Goal: Navigation & Orientation: Find specific page/section

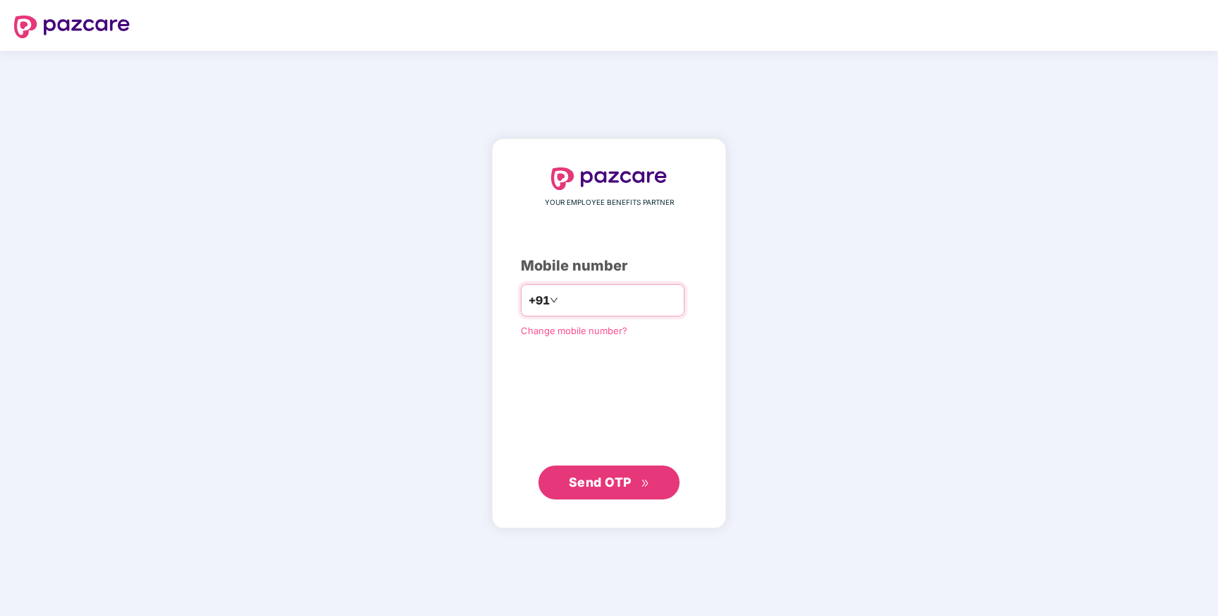
click at [588, 287] on div "+91" at bounding box center [603, 300] width 164 height 32
click at [592, 302] on input "number" at bounding box center [619, 300] width 116 height 23
type input "**********"
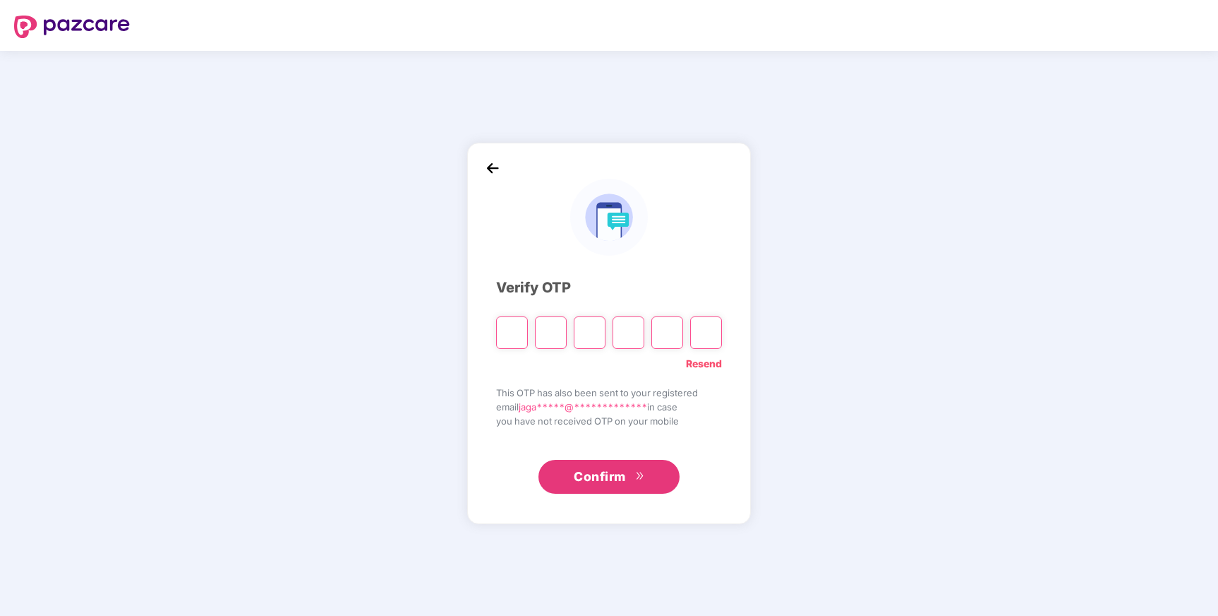
type input "*"
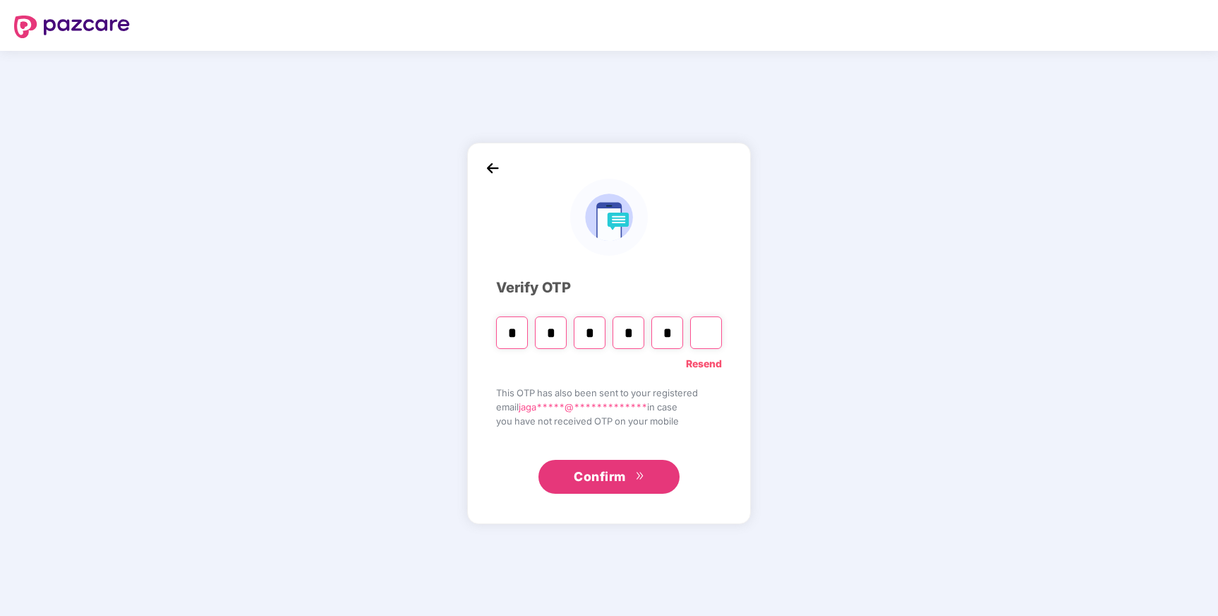
type input "*"
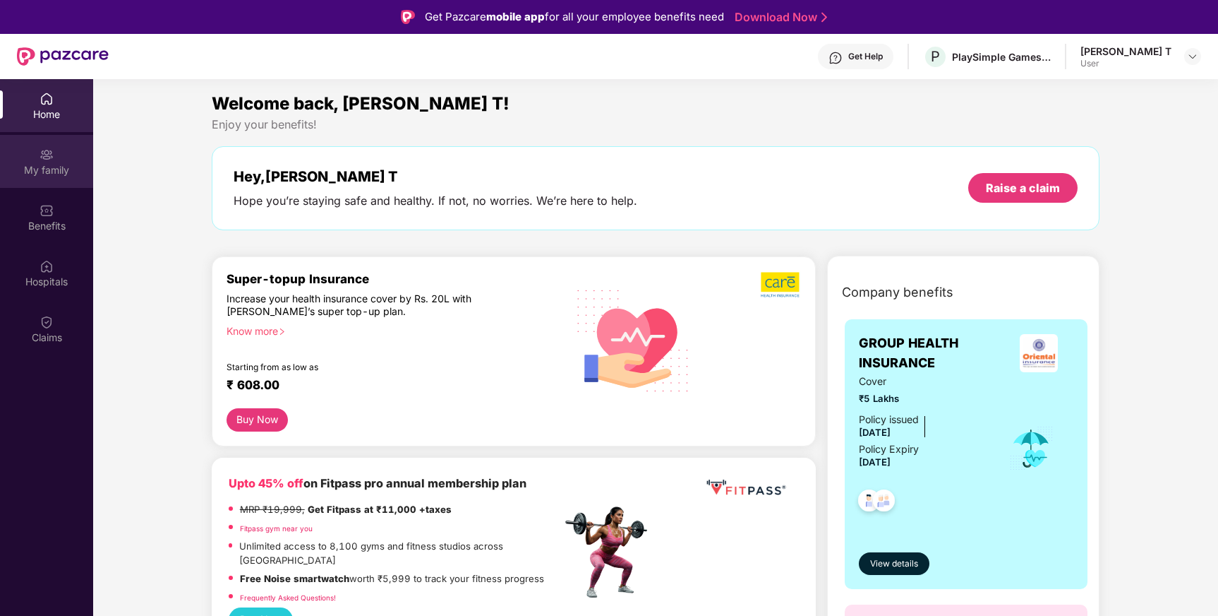
click at [44, 144] on div "My family" at bounding box center [46, 161] width 93 height 53
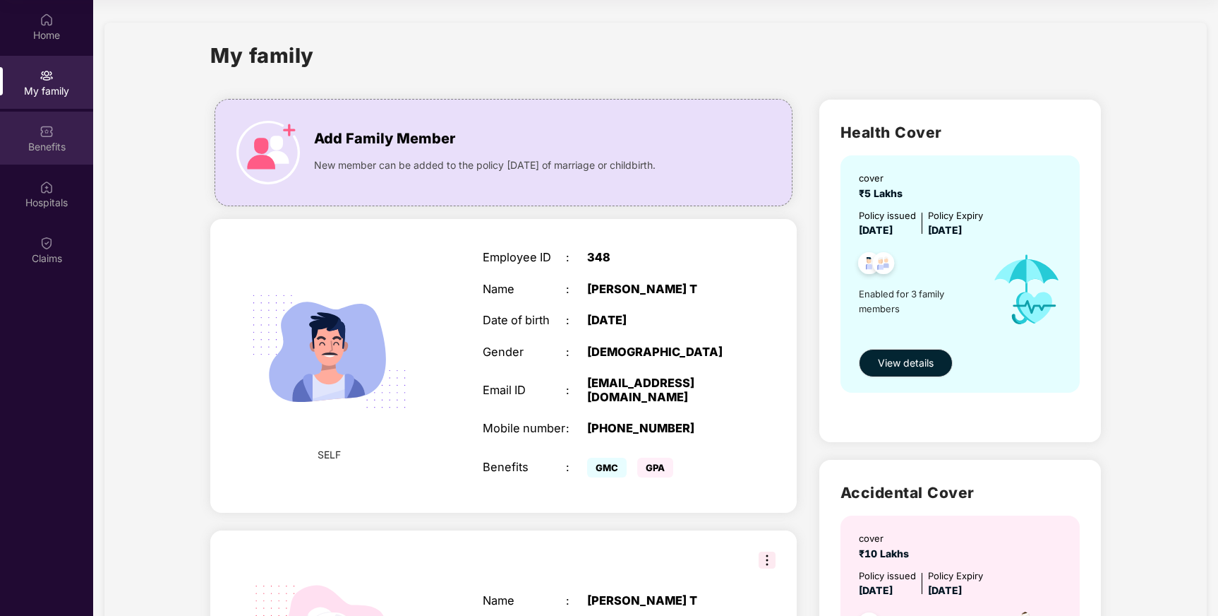
click at [42, 140] on div "Benefits" at bounding box center [46, 147] width 93 height 14
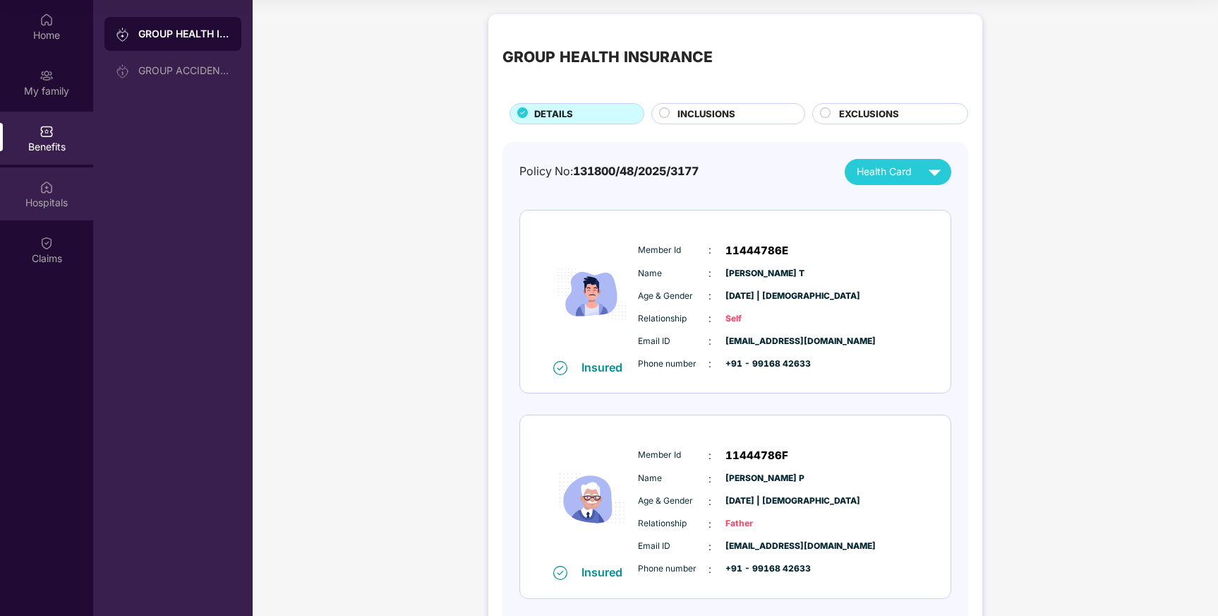
click at [70, 193] on div "Hospitals" at bounding box center [46, 193] width 93 height 53
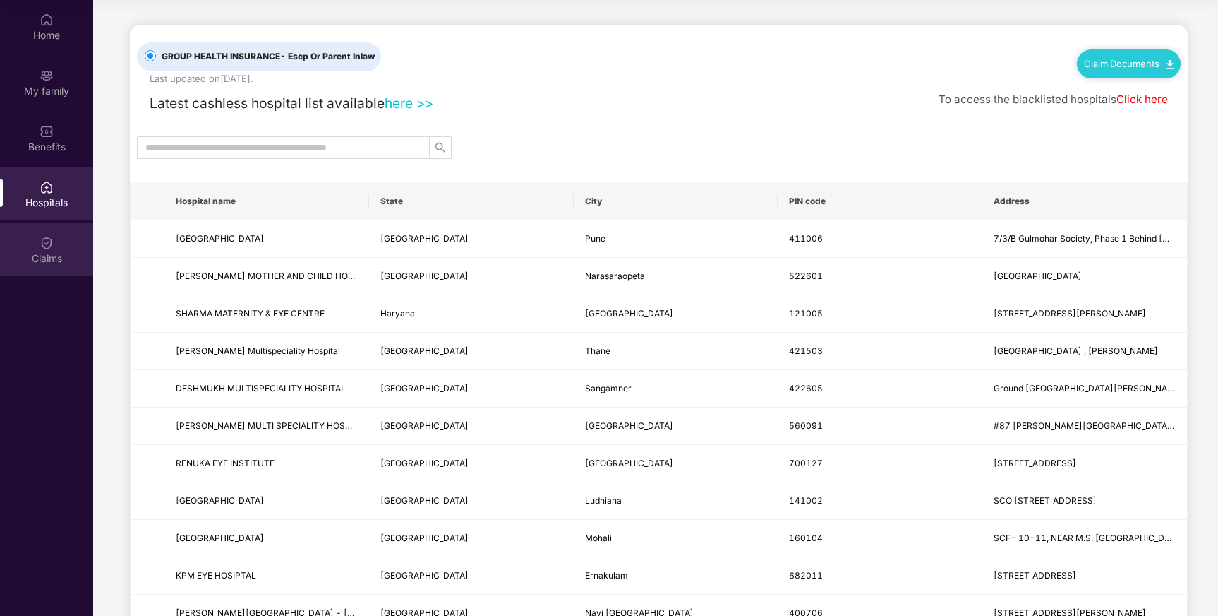
click at [61, 232] on div "Claims" at bounding box center [46, 249] width 93 height 53
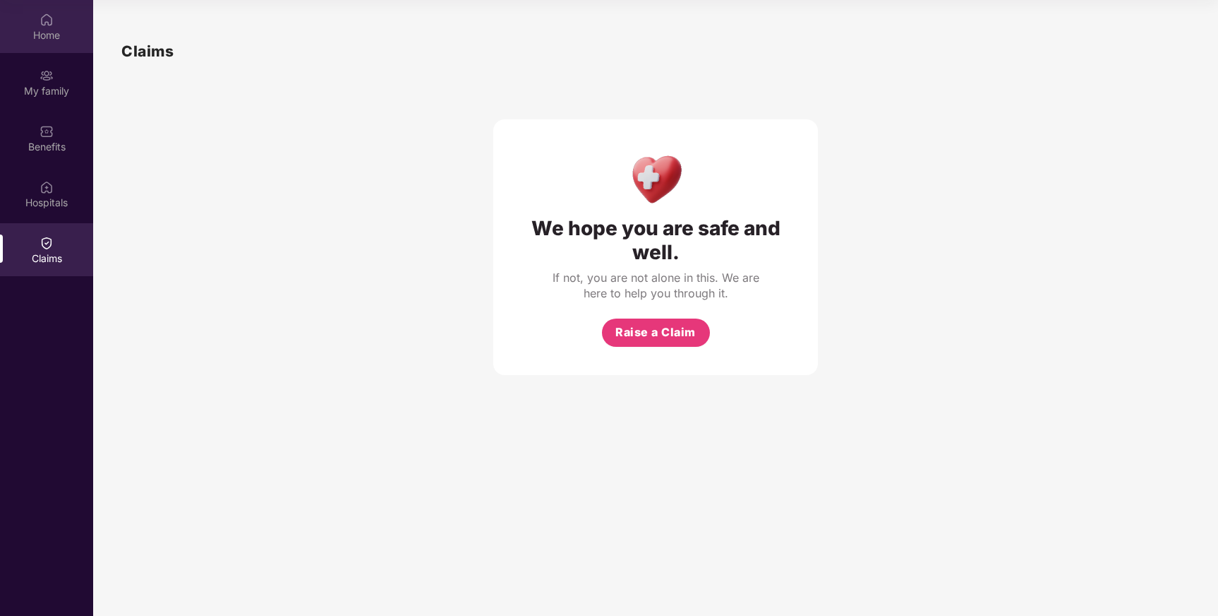
click at [42, 42] on div "Home" at bounding box center [46, 35] width 93 height 14
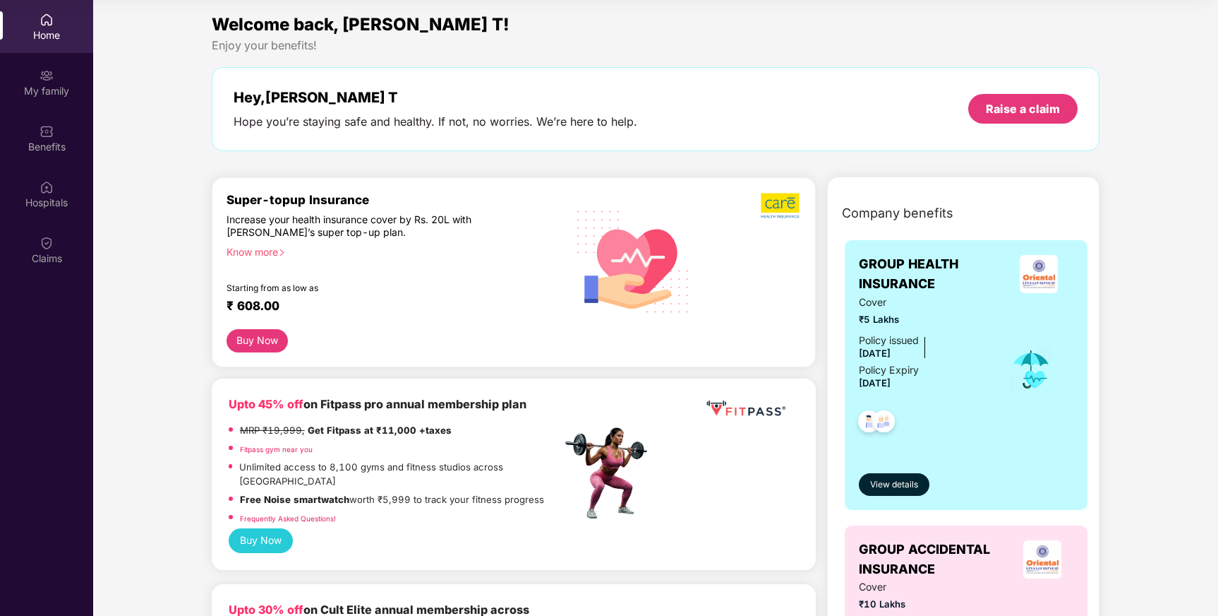
click at [787, 307] on div at bounding box center [753, 260] width 96 height 137
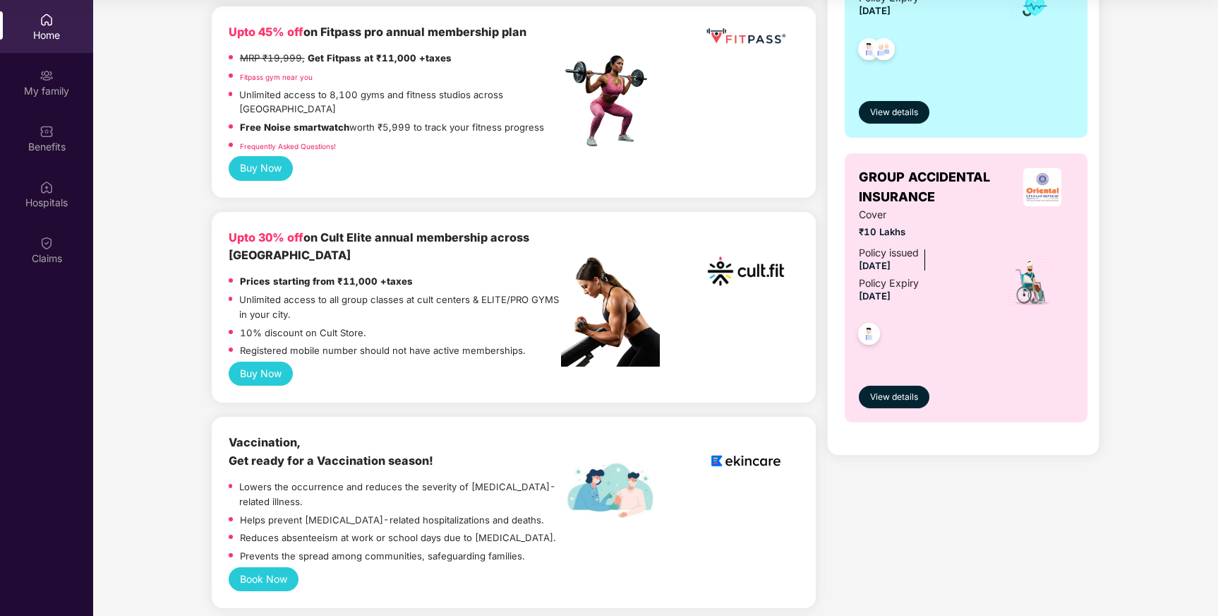
scroll to position [381, 0]
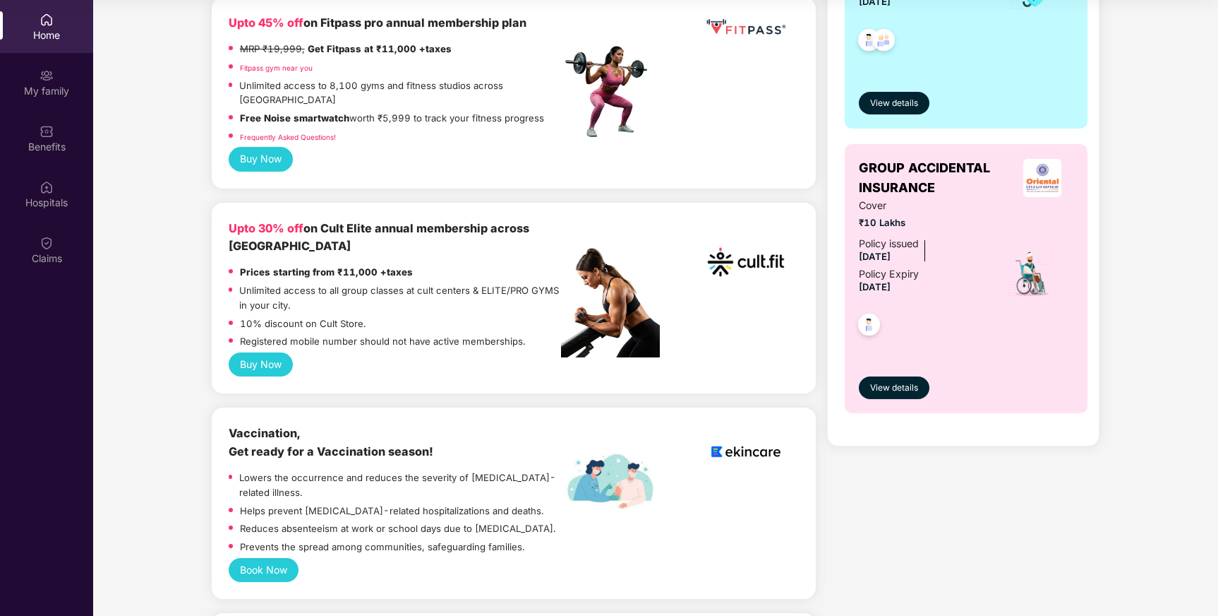
click at [474, 220] on div "Upto 30% off on Cult Elite annual membership across [GEOGRAPHIC_DATA]" at bounding box center [395, 238] width 332 height 36
click at [261, 358] on button "Buy Now" at bounding box center [261, 364] width 64 height 24
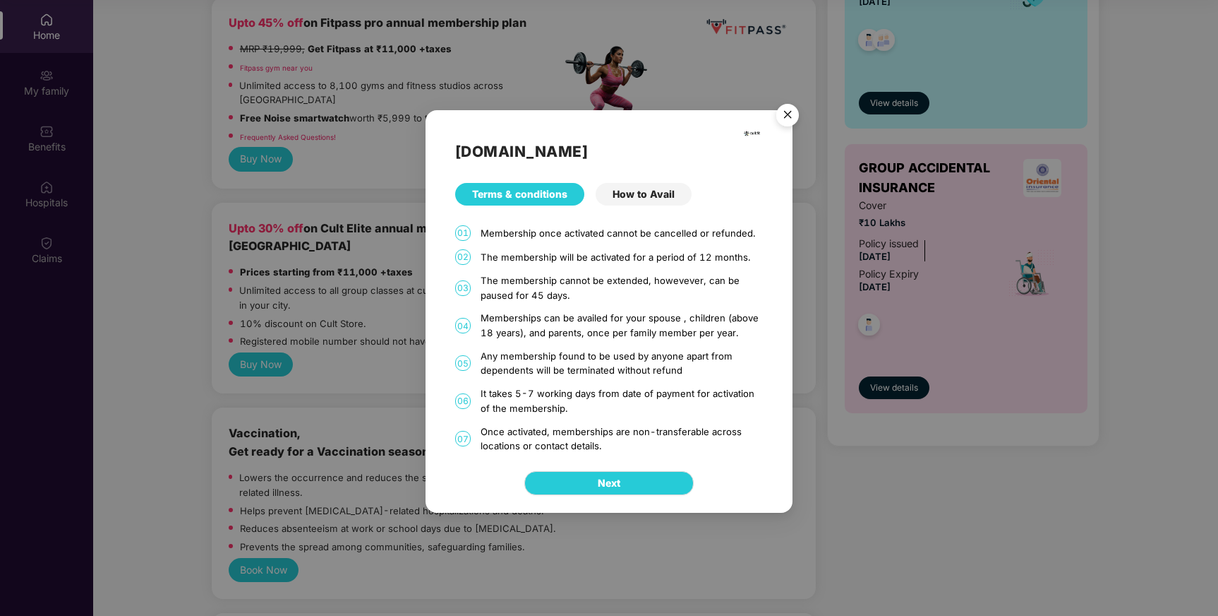
click at [658, 186] on div "How to Avail" at bounding box center [644, 194] width 96 height 23
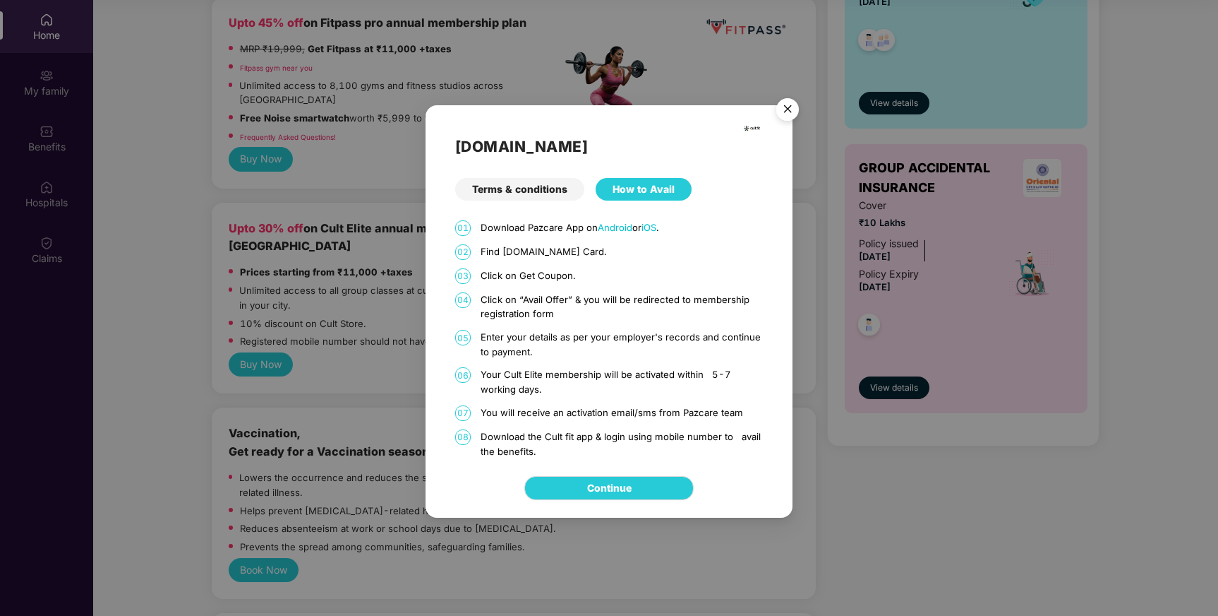
click at [791, 107] on img "Close" at bounding box center [788, 112] width 40 height 40
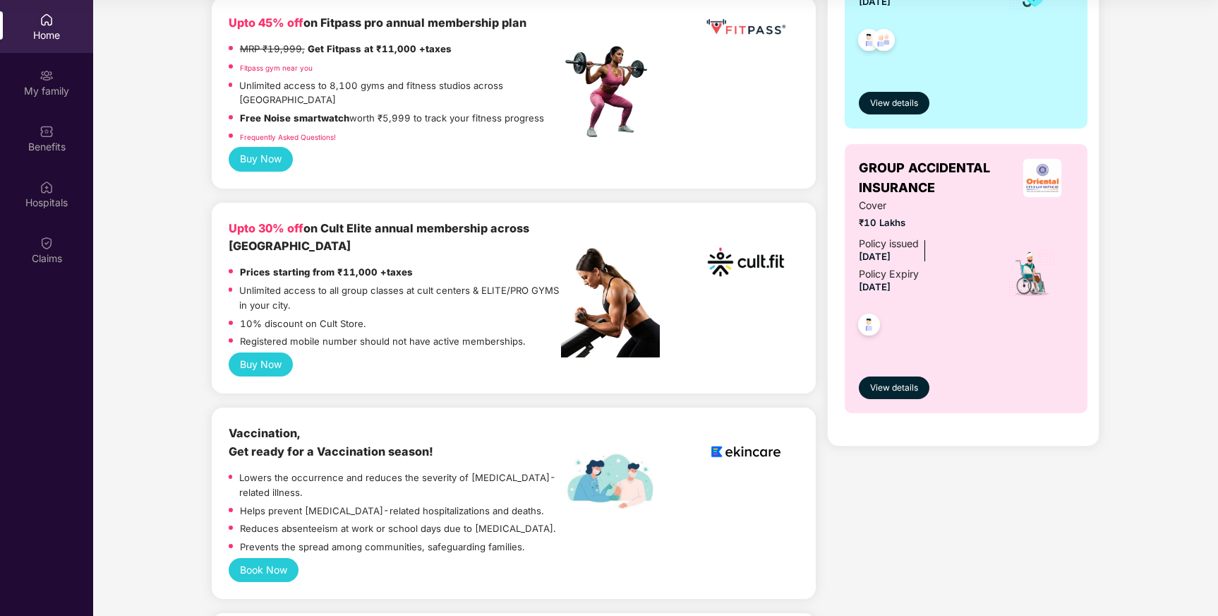
click at [44, 26] on div "Home" at bounding box center [46, 26] width 93 height 53
